Goal: Transaction & Acquisition: Purchase product/service

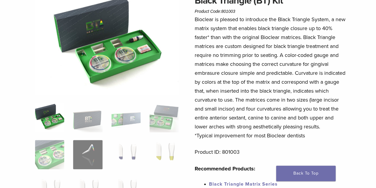
scroll to position [61, 0]
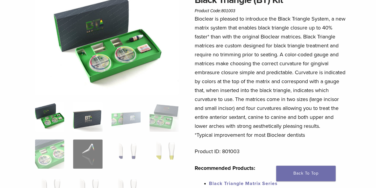
click at [91, 120] on img at bounding box center [87, 116] width 29 height 29
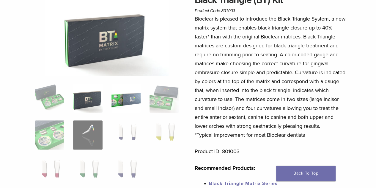
click at [124, 101] on img at bounding box center [125, 97] width 29 height 29
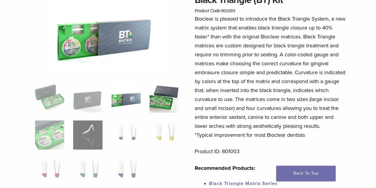
click at [166, 96] on img at bounding box center [164, 97] width 29 height 29
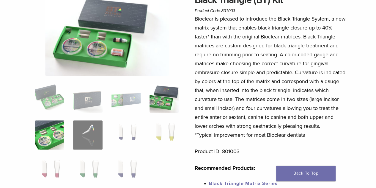
click at [39, 141] on img at bounding box center [49, 134] width 29 height 29
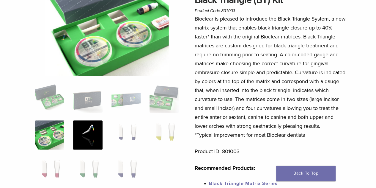
click at [82, 136] on img at bounding box center [87, 134] width 29 height 29
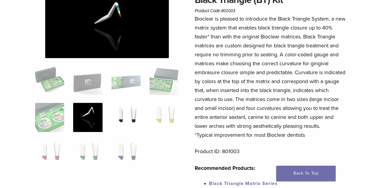
click at [129, 111] on img at bounding box center [125, 117] width 29 height 29
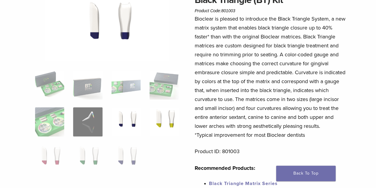
click at [174, 113] on img at bounding box center [164, 121] width 29 height 29
click at [130, 117] on img at bounding box center [125, 121] width 29 height 29
click at [178, 119] on img at bounding box center [164, 121] width 29 height 29
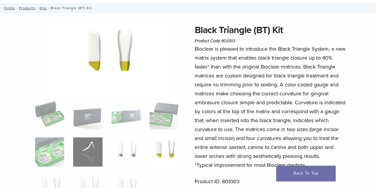
scroll to position [32, 0]
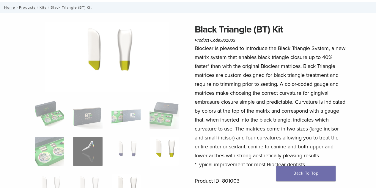
click at [133, 178] on img at bounding box center [125, 187] width 29 height 29
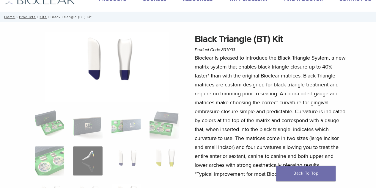
scroll to position [0, 0]
